Goal: Information Seeking & Learning: Learn about a topic

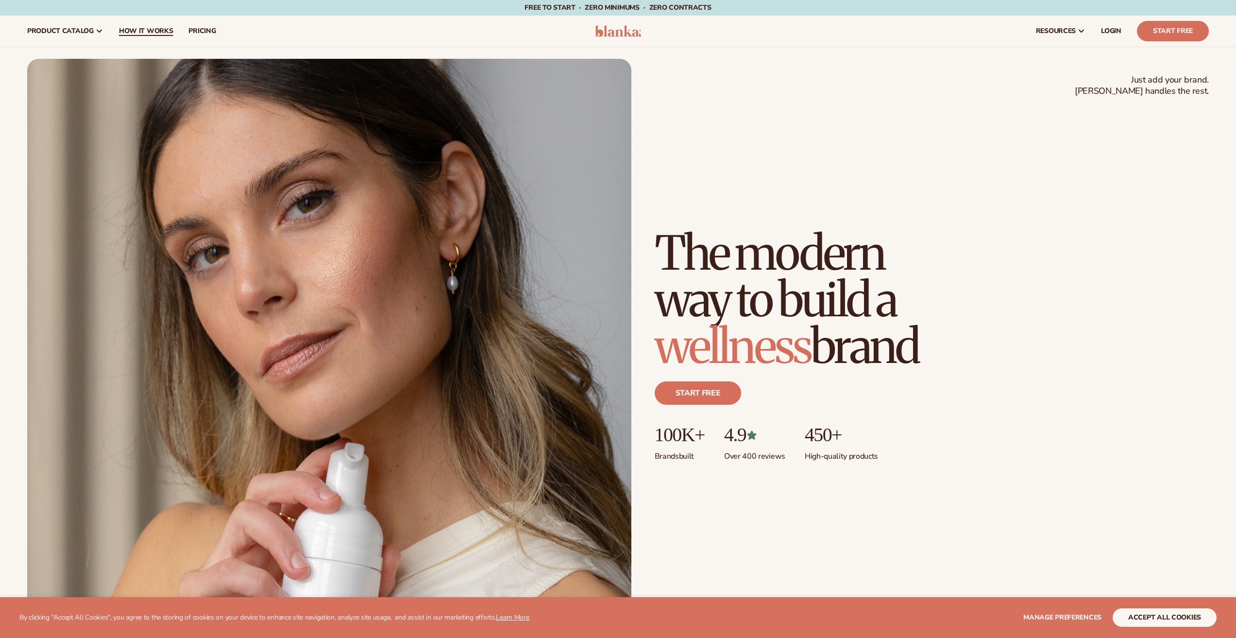
click at [152, 28] on span "How It Works" at bounding box center [146, 31] width 54 height 8
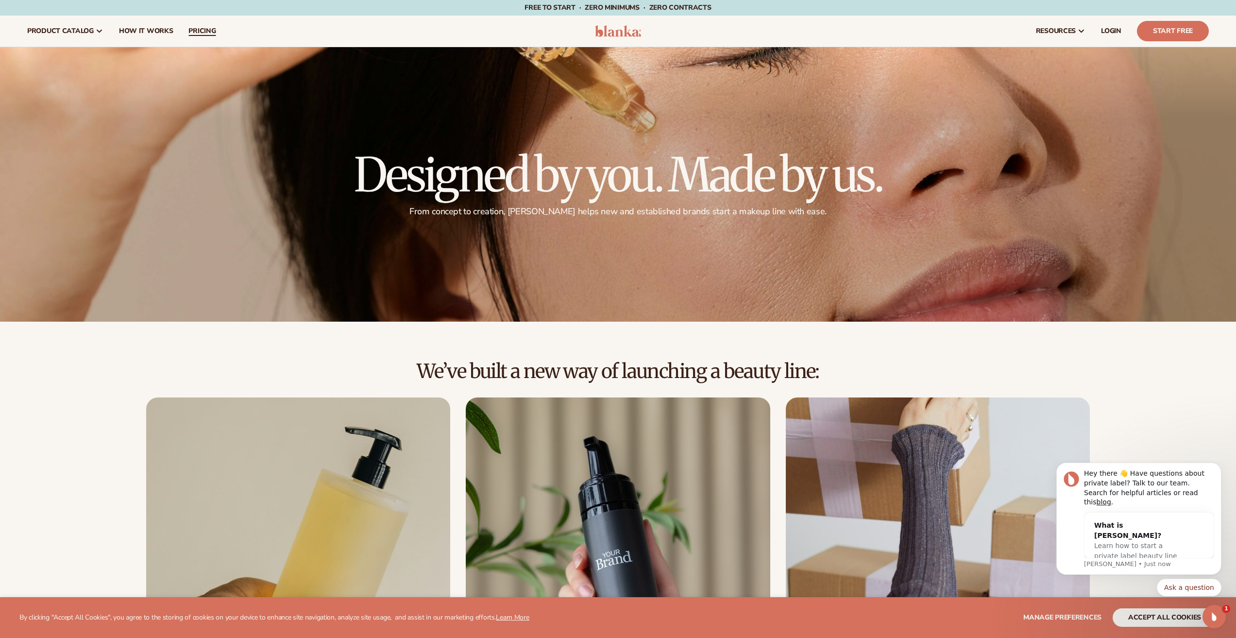
click at [211, 31] on span "pricing" at bounding box center [201, 31] width 27 height 8
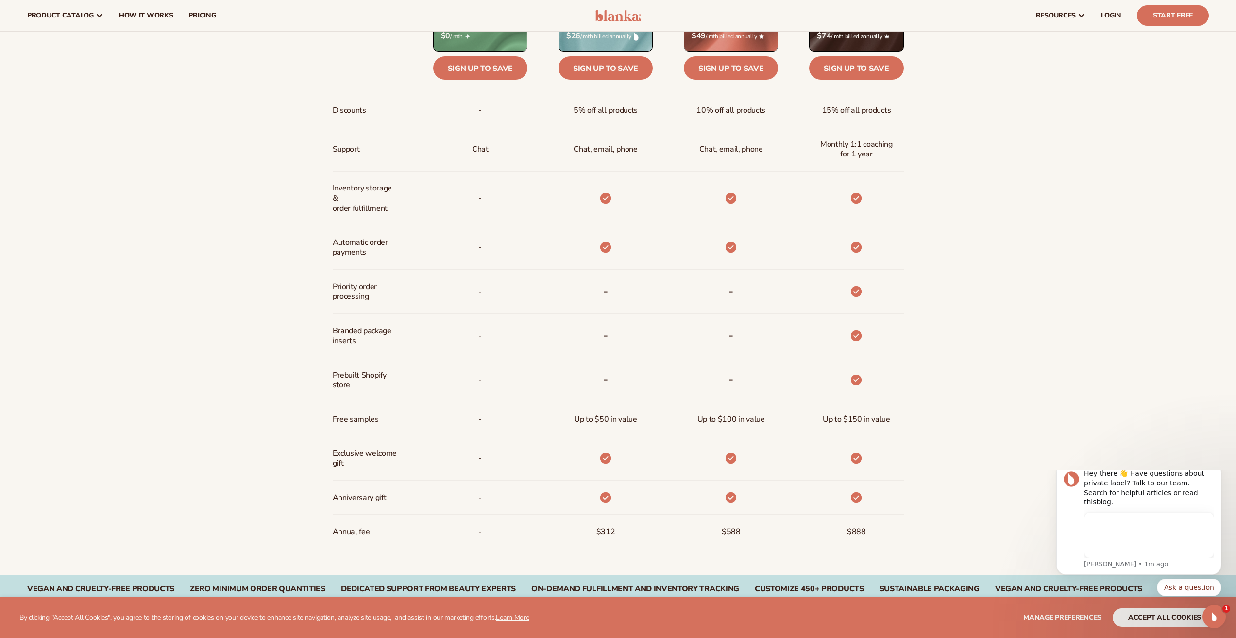
scroll to position [340, 0]
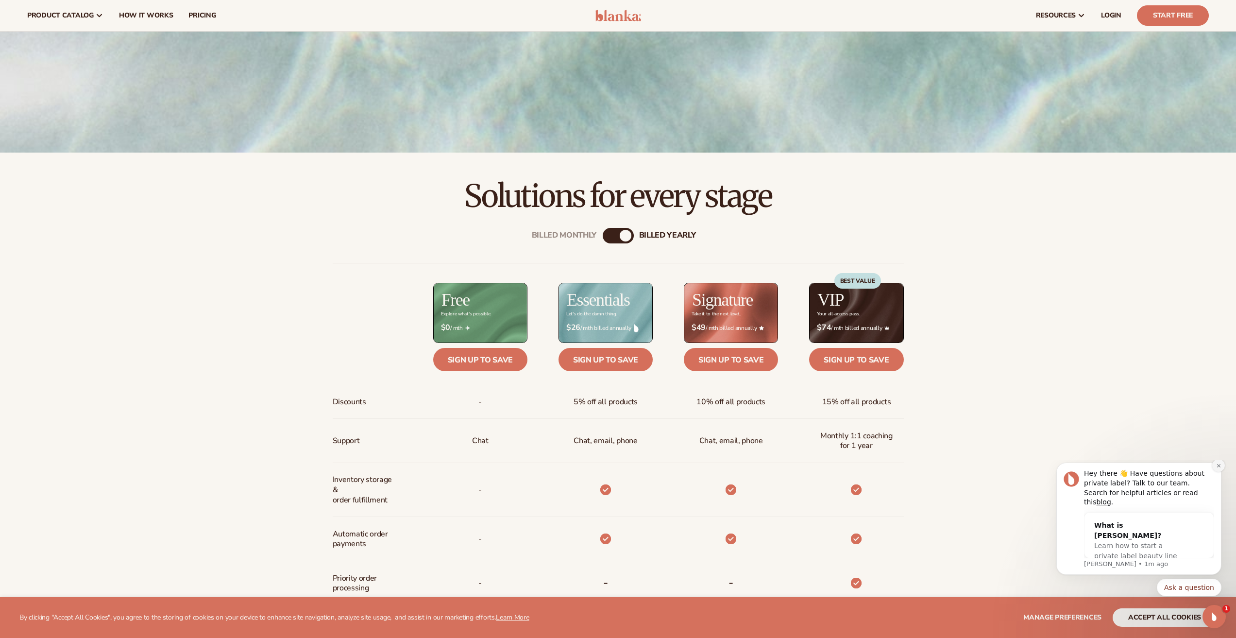
click at [1216, 472] on button "Dismiss notification" at bounding box center [1218, 465] width 13 height 13
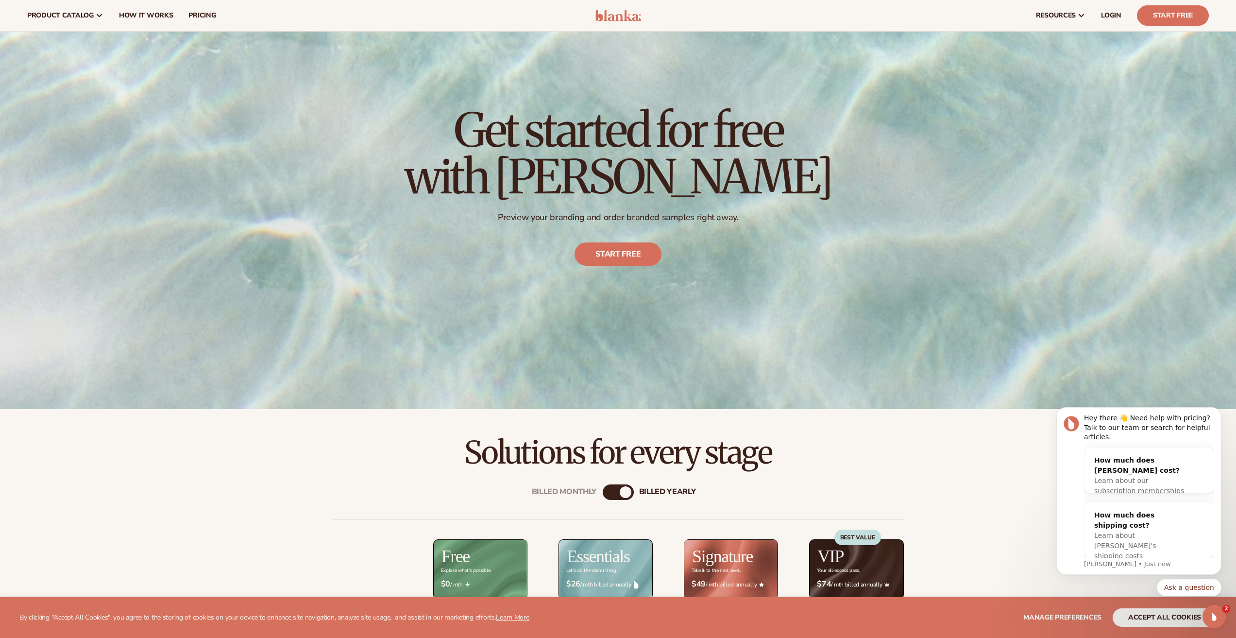
scroll to position [0, 0]
